Goal: Navigation & Orientation: Find specific page/section

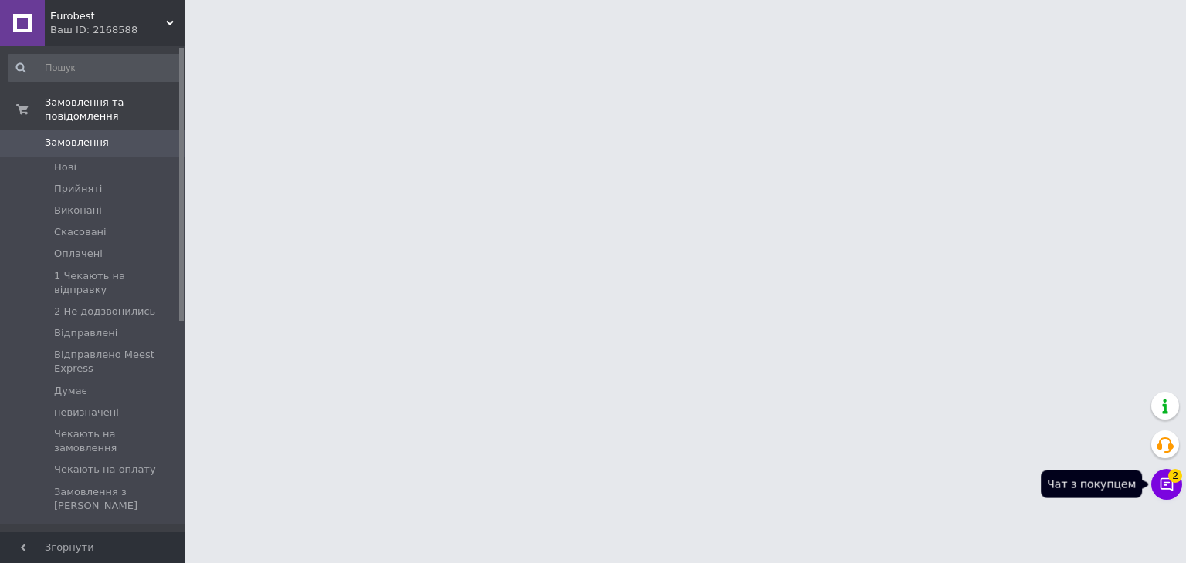
click at [1165, 489] on icon at bounding box center [1166, 485] width 13 height 13
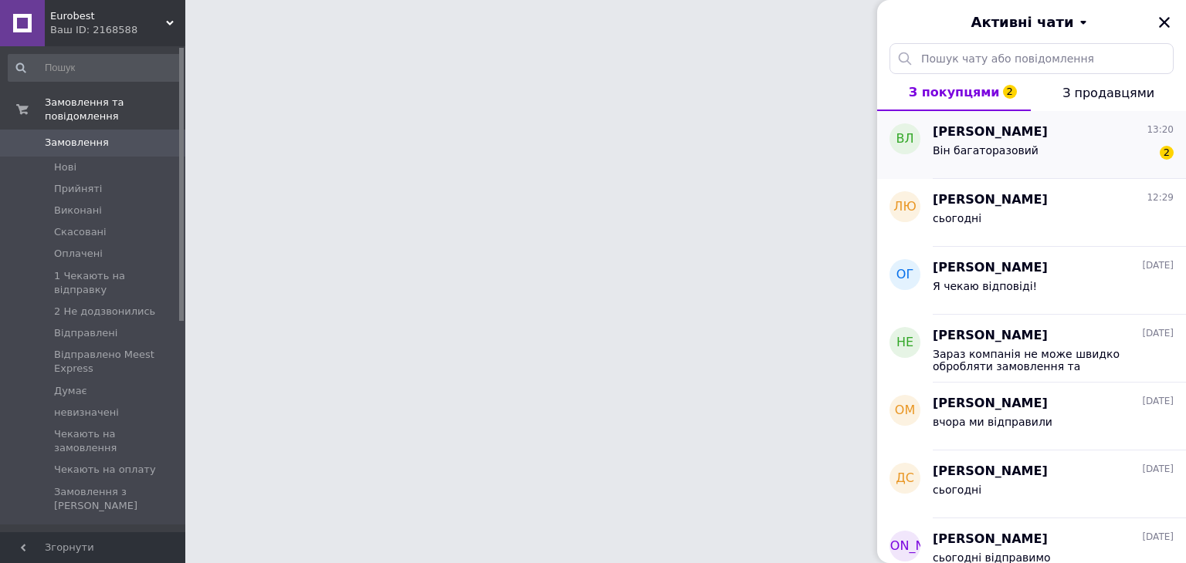
click at [1128, 144] on div "Він багаторазовий 2" at bounding box center [1052, 153] width 241 height 25
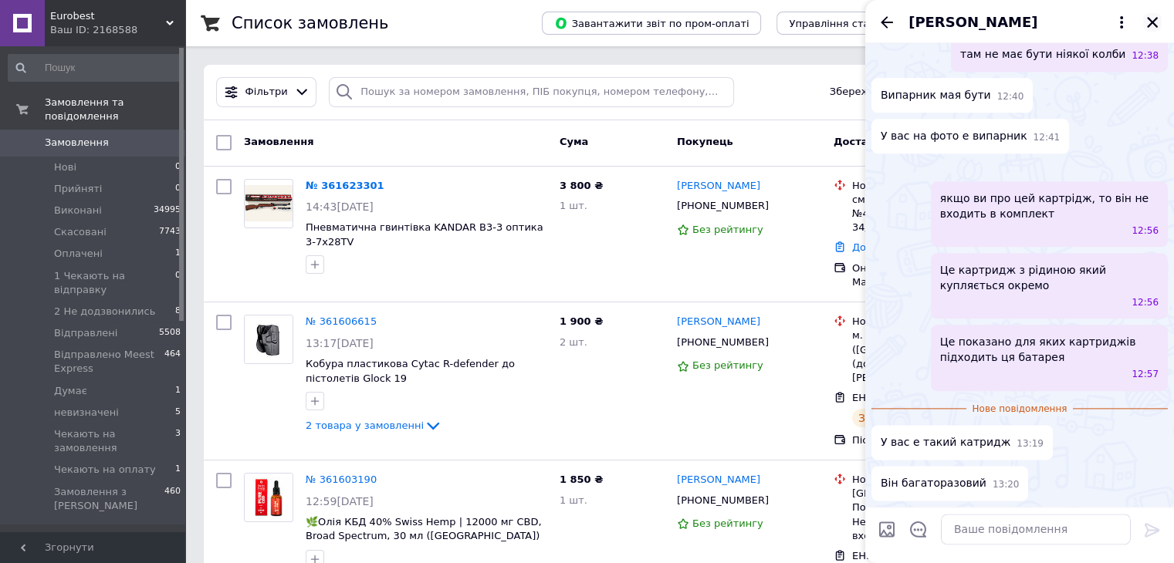
scroll to position [1724, 0]
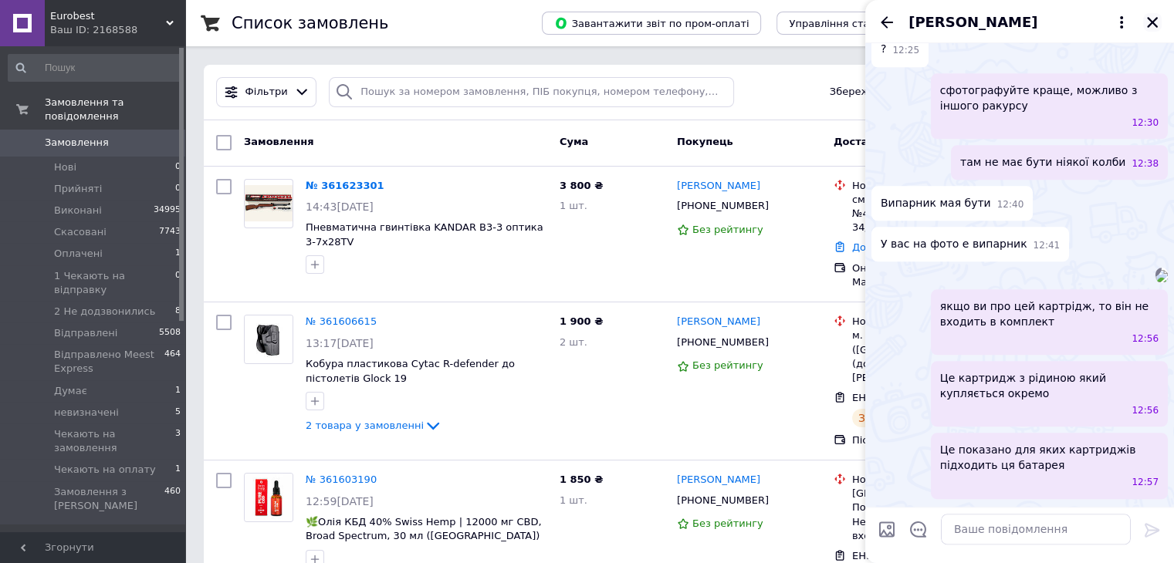
click at [1155, 25] on icon "Закрити" at bounding box center [1152, 22] width 11 height 11
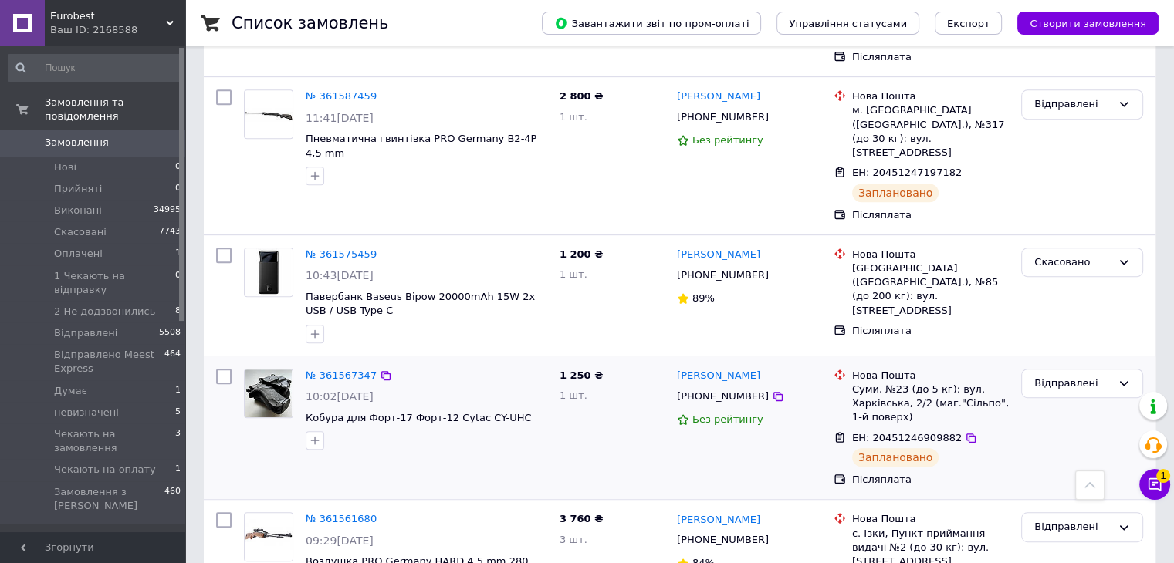
scroll to position [695, 0]
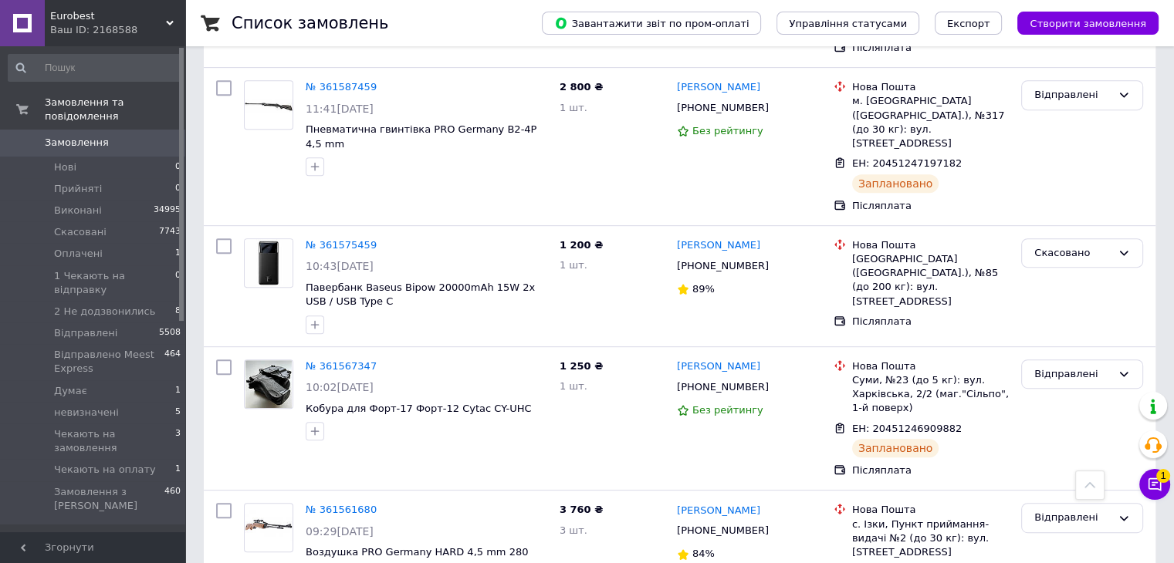
click at [79, 19] on span "Eurobest" at bounding box center [108, 16] width 116 height 14
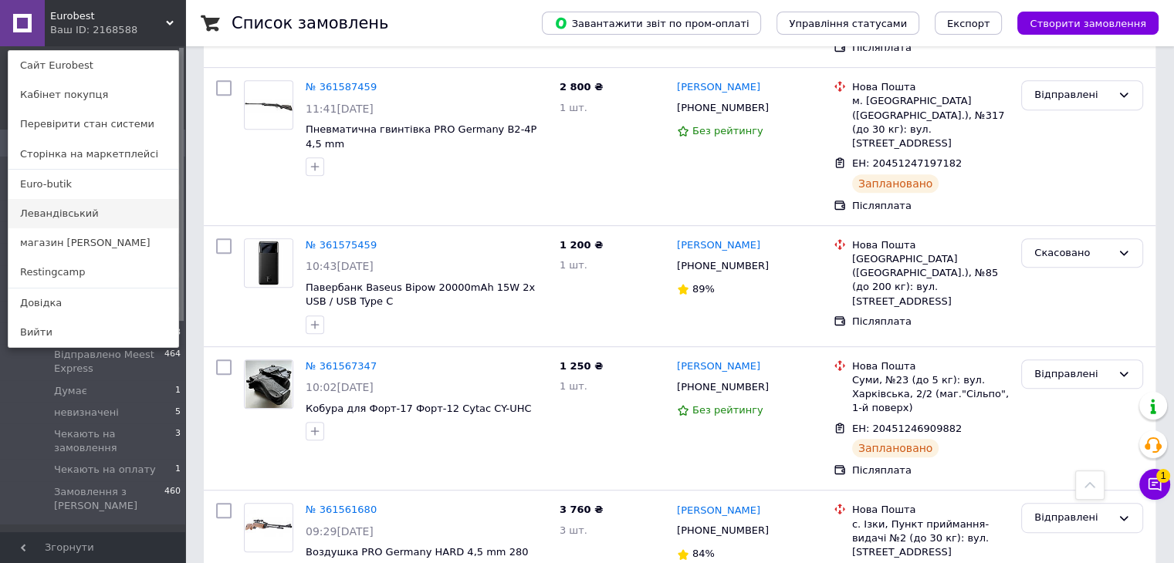
click at [63, 213] on link "Левандівський" at bounding box center [93, 213] width 170 height 29
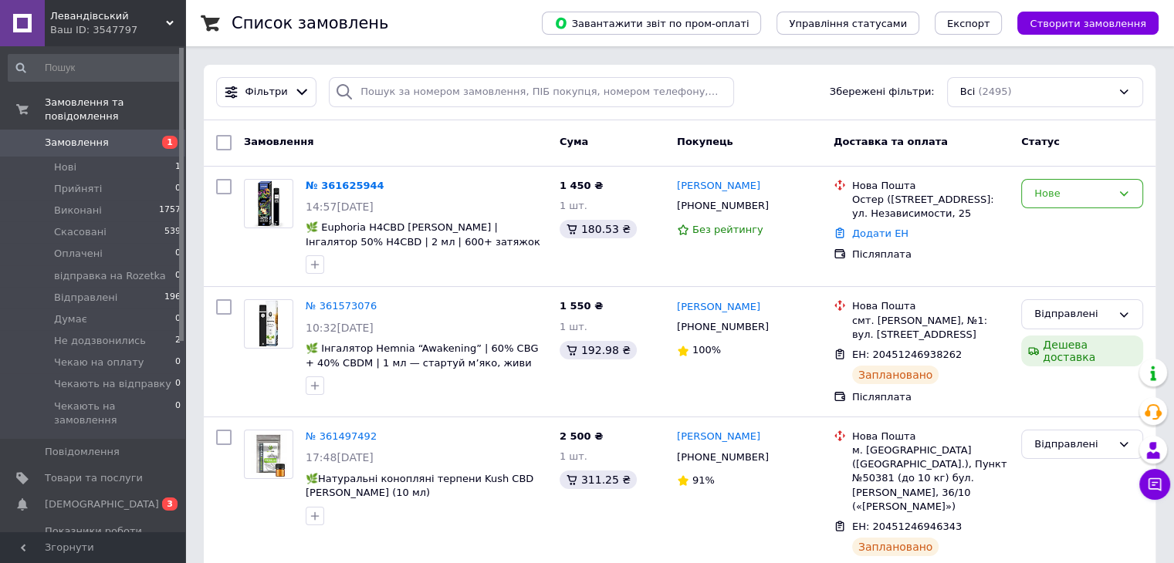
click at [85, 10] on span "Левандівський" at bounding box center [108, 16] width 116 height 14
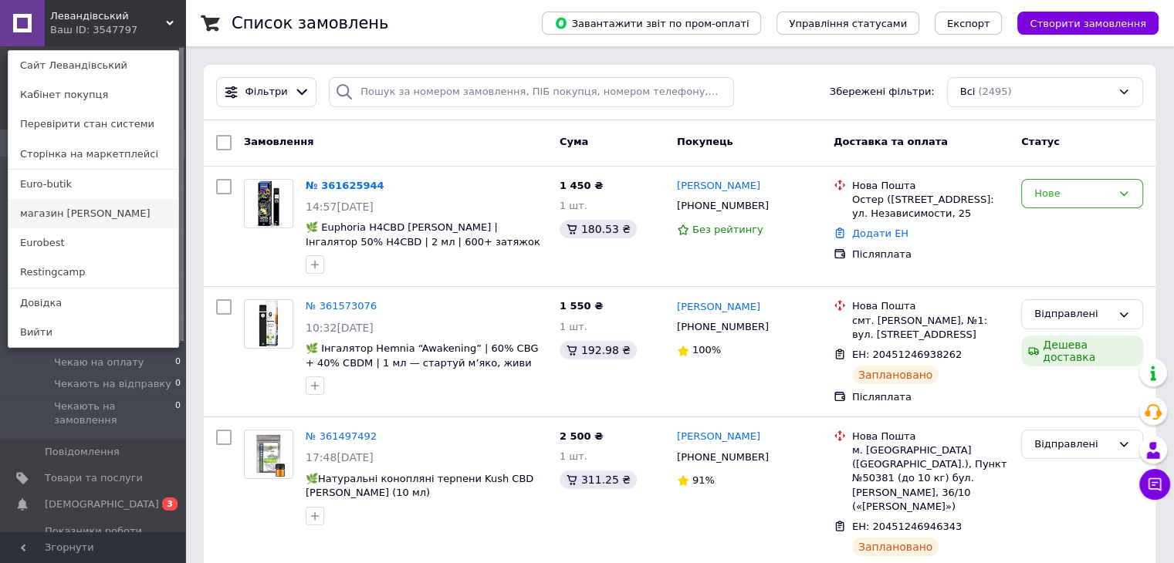
click at [74, 220] on link "магазин [PERSON_NAME]" at bounding box center [93, 213] width 170 height 29
